Goal: Task Accomplishment & Management: Complete application form

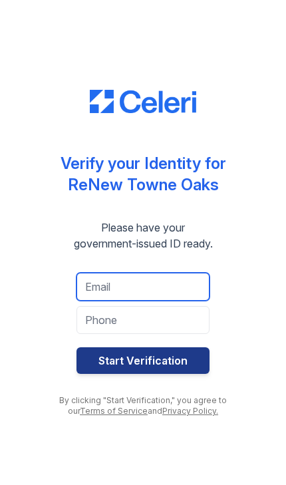
click at [168, 284] on input "email" at bounding box center [143, 287] width 133 height 28
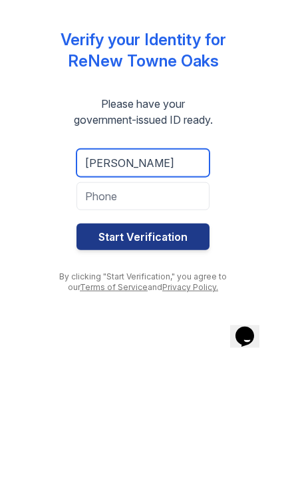
type input "dinahh"
type input "[EMAIL_ADDRESS][DOMAIN_NAME]"
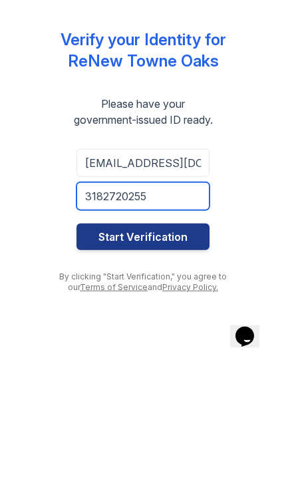
type input "3182720255"
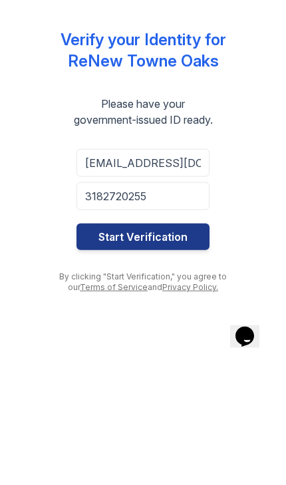
click at [178, 347] on button "Start Verification" at bounding box center [143, 360] width 133 height 27
